Goal: Transaction & Acquisition: Purchase product/service

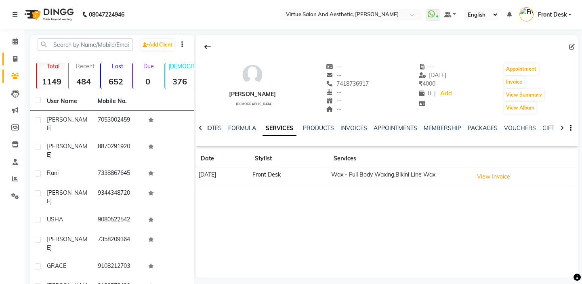
click at [9, 61] on span at bounding box center [15, 58] width 14 height 9
select select "7053"
select select "service"
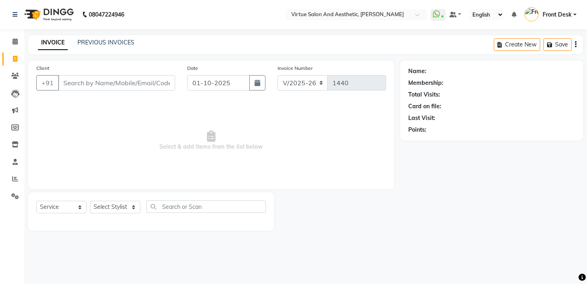
select select "7053"
select select "service"
click at [14, 178] on icon at bounding box center [15, 179] width 6 height 6
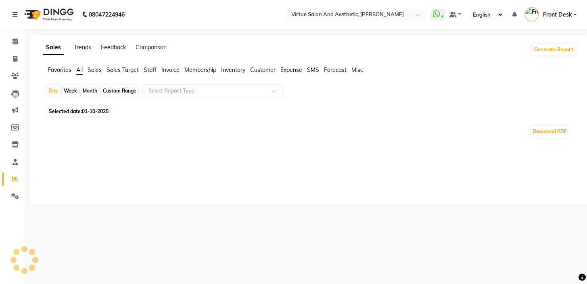
click at [96, 69] on span "Sales" at bounding box center [95, 69] width 14 height 7
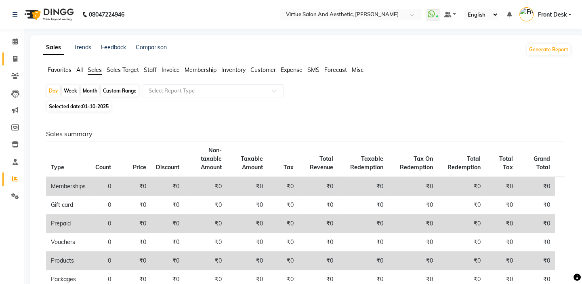
click at [18, 57] on span at bounding box center [15, 58] width 14 height 9
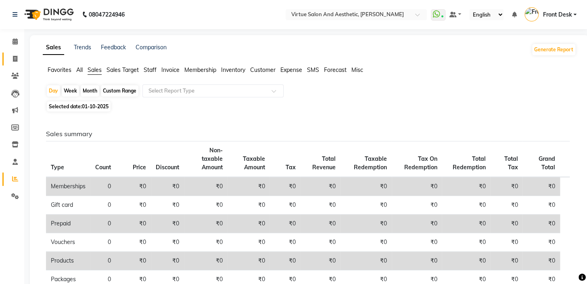
select select "7053"
select select "service"
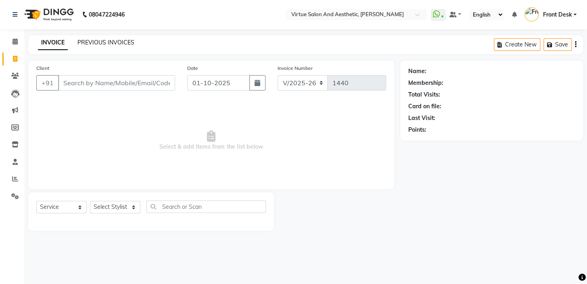
click at [96, 40] on link "PREVIOUS INVOICES" at bounding box center [106, 42] width 57 height 7
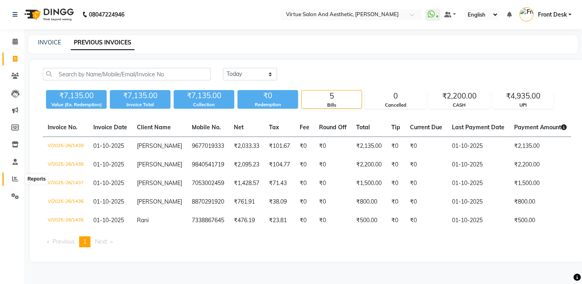
drag, startPoint x: 13, startPoint y: 181, endPoint x: 22, endPoint y: 170, distance: 14.1
click at [13, 181] on icon at bounding box center [15, 179] width 6 height 6
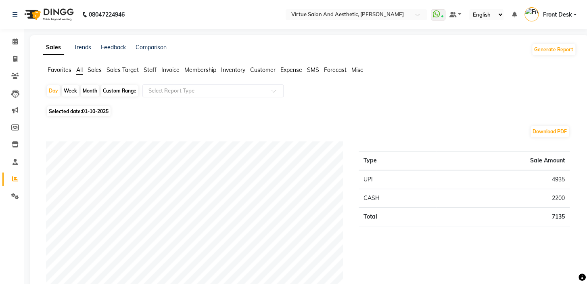
click at [91, 71] on span "Sales" at bounding box center [95, 69] width 14 height 7
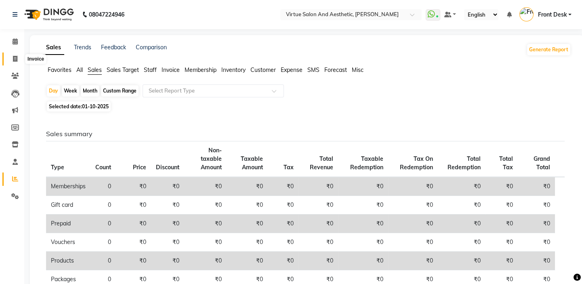
click at [17, 57] on span at bounding box center [15, 58] width 14 height 9
select select "service"
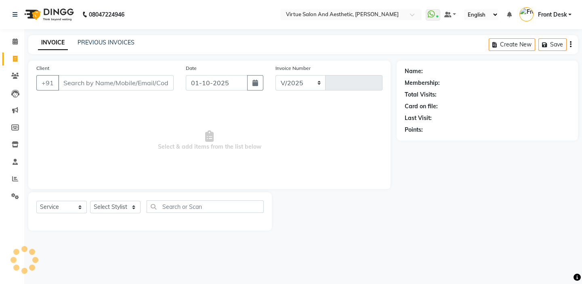
select select "7053"
type input "1440"
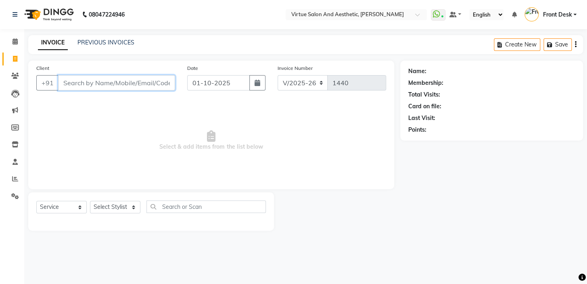
click at [75, 87] on input "Client" at bounding box center [116, 82] width 117 height 15
click at [97, 208] on select "Select Stylist BALAJI DIVYA FAMITHA Front Desk ILAKKIYA [PERSON_NAME] [PERSON_N…" at bounding box center [115, 207] width 50 height 13
select select "59064"
click at [90, 201] on select "Select Stylist BALAJI DIVYA FAMITHA Front Desk ILAKKIYA [PERSON_NAME] [PERSON_N…" at bounding box center [115, 207] width 50 height 13
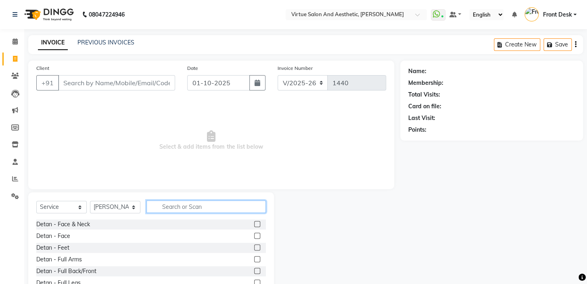
click at [207, 205] on input "text" at bounding box center [206, 206] width 119 height 13
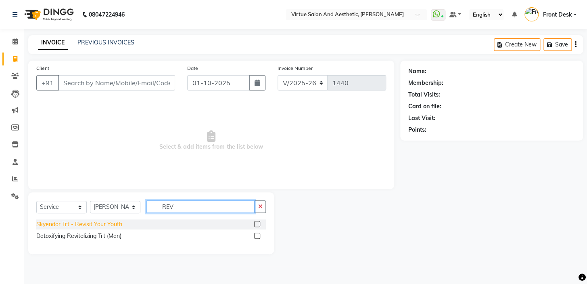
type input "REV"
click at [109, 224] on div "Skyendor Trt - Revisit Your Youth" at bounding box center [79, 224] width 86 height 8
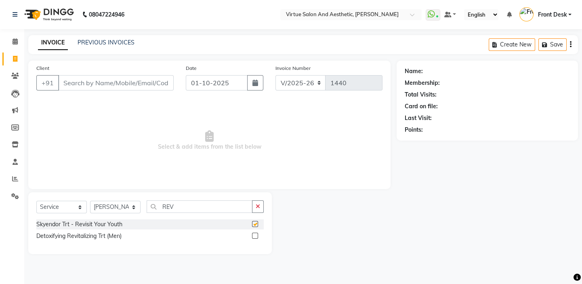
checkbox input "false"
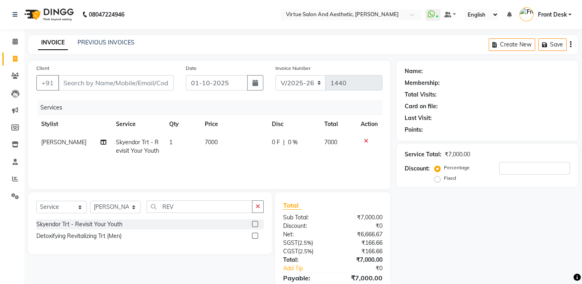
click at [218, 141] on td "7000" at bounding box center [233, 146] width 67 height 27
select select "59064"
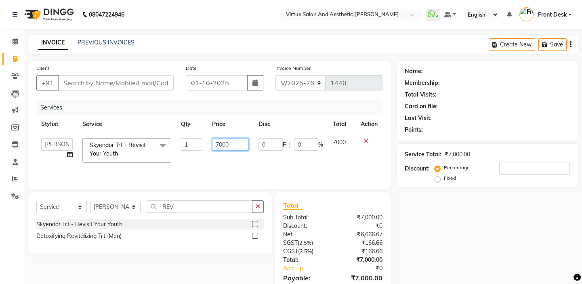
drag, startPoint x: 229, startPoint y: 145, endPoint x: 197, endPoint y: 139, distance: 32.0
click at [197, 139] on tr "BALAJI DIVYA FAMITHA Front Desk ILAKKIYA [PERSON_NAME] [PERSON_NAME] MILLI [PER…" at bounding box center [209, 150] width 346 height 34
type input "8000"
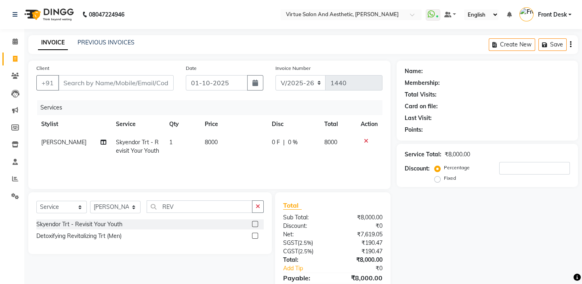
click at [213, 107] on div "Services" at bounding box center [212, 107] width 351 height 15
click at [145, 82] on input "Client" at bounding box center [115, 82] width 115 height 15
type input "9"
type input "0"
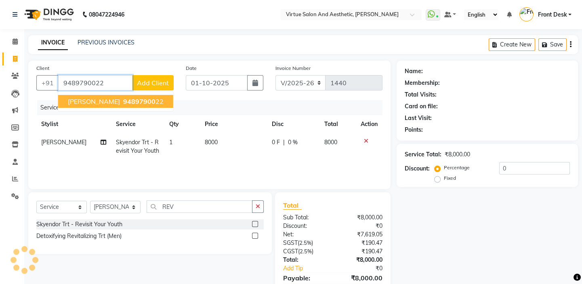
type input "9489790022"
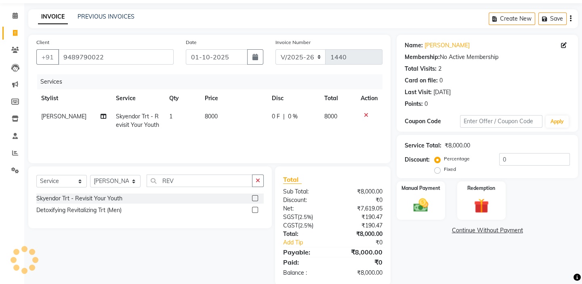
scroll to position [40, 0]
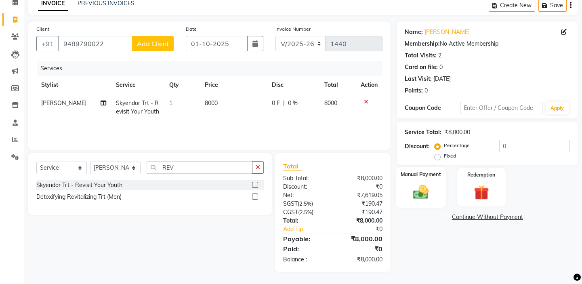
click at [420, 187] on img at bounding box center [420, 192] width 25 height 18
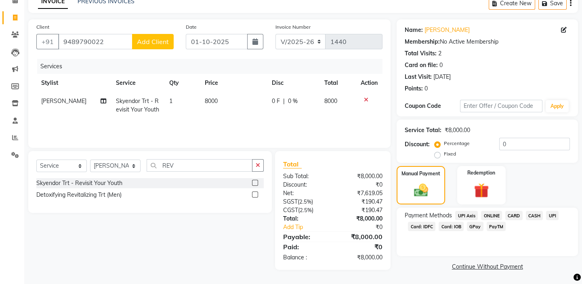
scroll to position [42, 0]
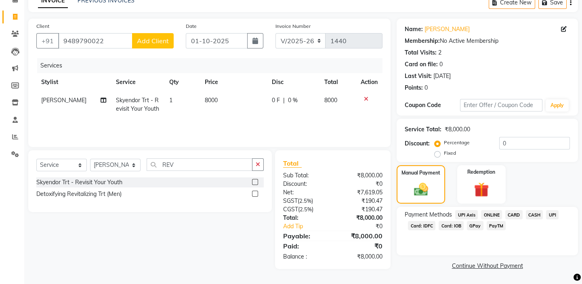
click at [534, 216] on span "CASH" at bounding box center [534, 214] width 17 height 9
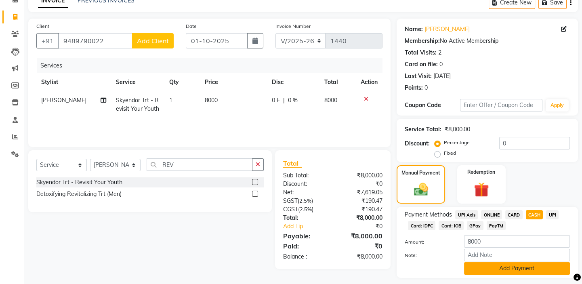
click at [530, 266] on button "Add Payment" at bounding box center [517, 268] width 106 height 13
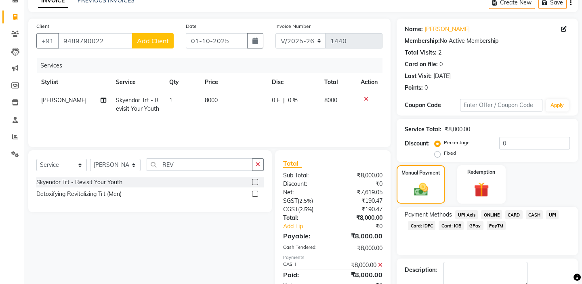
scroll to position [87, 0]
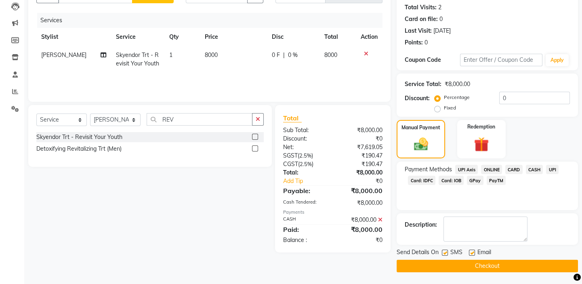
click at [467, 266] on button "Checkout" at bounding box center [486, 266] width 181 height 13
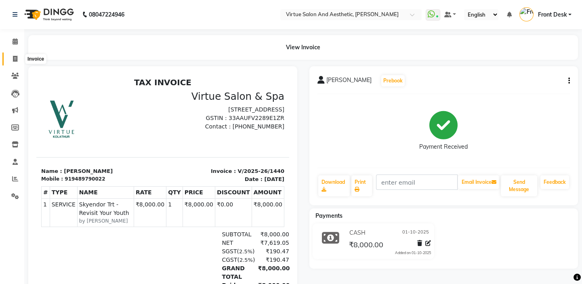
click at [11, 54] on span at bounding box center [15, 58] width 14 height 9
select select "7053"
select select "service"
